Goal: Book appointment/travel/reservation

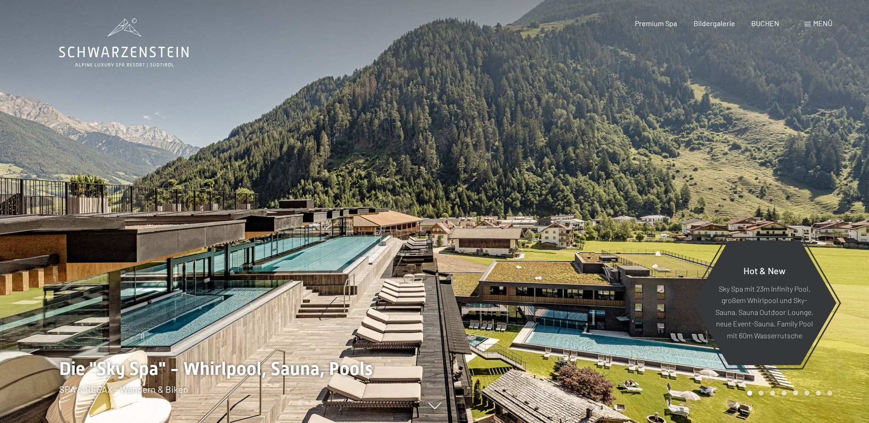
click at [816, 19] on span "Menü" at bounding box center [822, 23] width 19 height 9
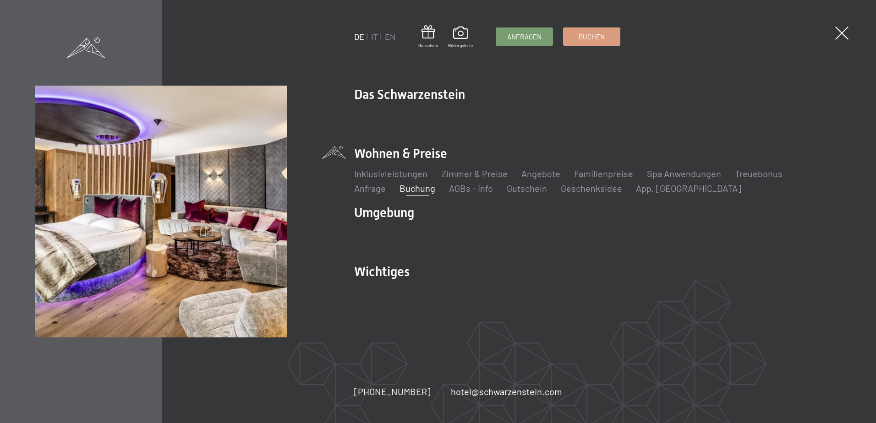
click at [414, 37] on div "DE IT EN Gutschein Bildergalerie Anfragen Buchen" at bounding box center [487, 36] width 266 height 23
click at [373, 35] on link "IT" at bounding box center [374, 37] width 7 height 10
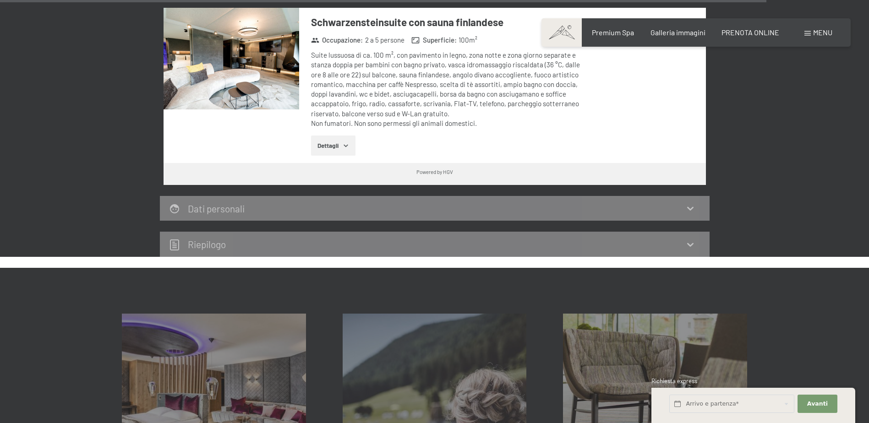
scroll to position [3069, 0]
